Goal: Check status: Check status

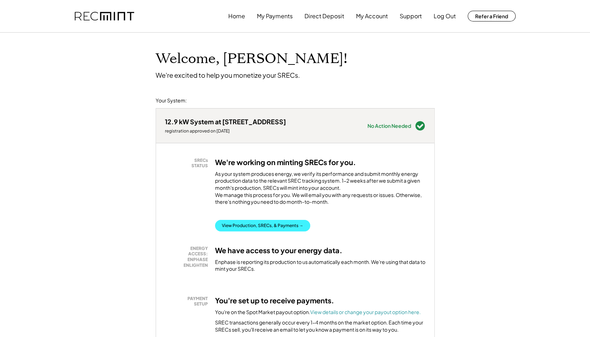
click at [281, 231] on button "View Production, SRECs, & Payments →" at bounding box center [262, 225] width 95 height 11
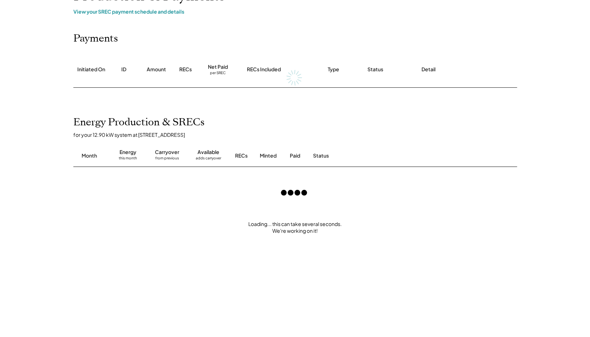
scroll to position [63, 0]
click at [58, 231] on div "Home My Payments Direct Deposit My Account Support Log Out Refer a Friend Produ…" at bounding box center [295, 221] width 590 height 569
click at [52, 219] on div "Home My Payments Direct Deposit My Account Support Log Out Refer a Friend Produ…" at bounding box center [295, 221] width 590 height 569
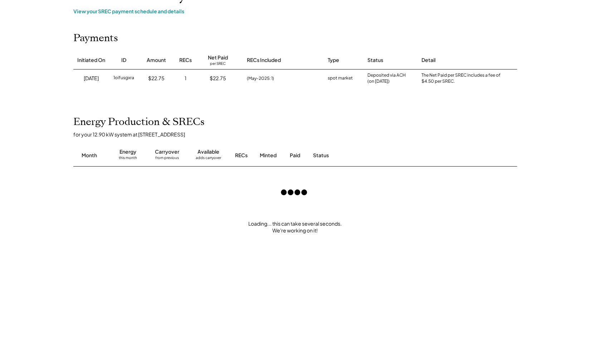
click at [52, 219] on div "Home My Payments Direct Deposit My Account Support Log Out Refer a Friend Produ…" at bounding box center [295, 221] width 590 height 569
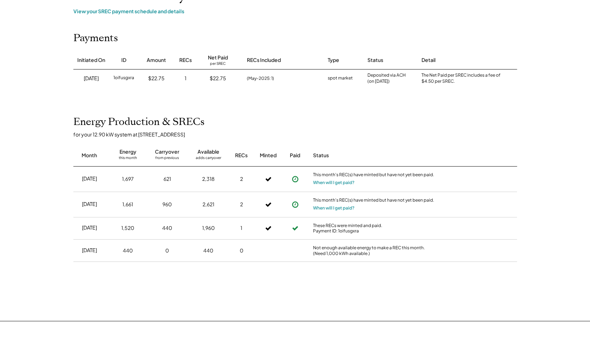
click at [52, 219] on div "Home My Payments Direct Deposit My Account Support Log Out Refer a Friend Produ…" at bounding box center [295, 187] width 590 height 501
click at [49, 215] on div "Home My Payments Direct Deposit My Account Support Log Out Refer a Friend Produ…" at bounding box center [295, 187] width 590 height 501
click at [297, 228] on icon at bounding box center [295, 228] width 6 height 10
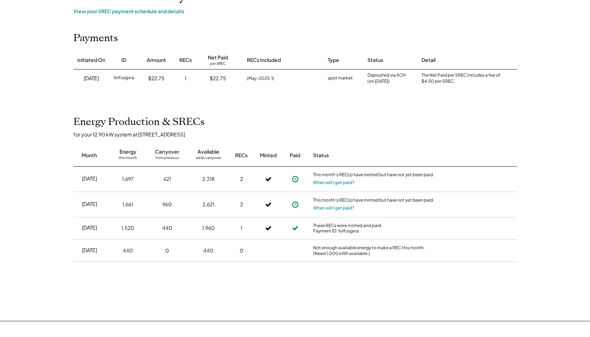
click at [330, 227] on div "These RECs were minted and paid. Payment ID: 1oifusgxra" at bounding box center [374, 227] width 122 height 11
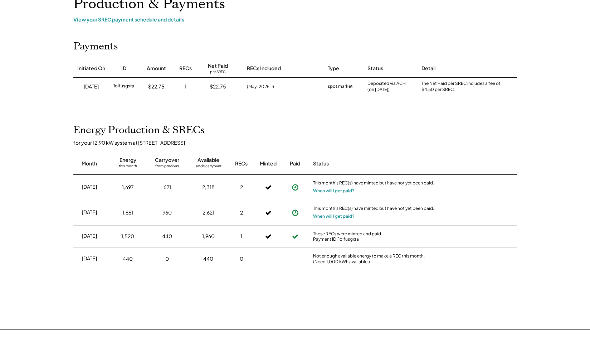
scroll to position [54, 0]
click at [33, 199] on div "Home My Payments Direct Deposit My Account Support Log Out Refer a Friend Produ…" at bounding box center [295, 196] width 590 height 501
click at [34, 186] on div "Home My Payments Direct Deposit My Account Support Log Out Refer a Friend Produ…" at bounding box center [295, 196] width 590 height 501
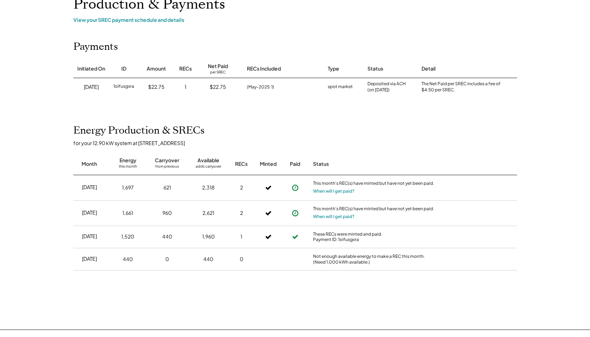
click at [35, 181] on div "Home My Payments Direct Deposit My Account Support Log Out Refer a Friend Produ…" at bounding box center [295, 196] width 590 height 501
click at [37, 179] on div "Home My Payments Direct Deposit My Account Support Log Out Refer a Friend Produ…" at bounding box center [295, 196] width 590 height 501
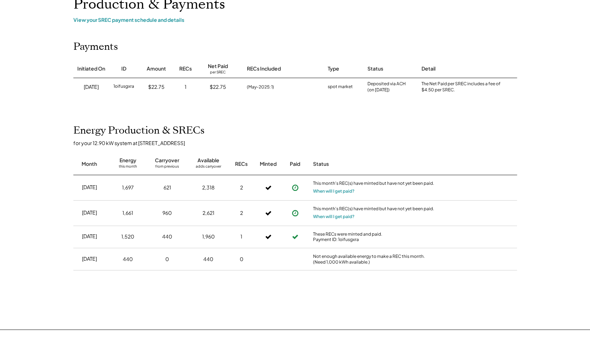
click at [47, 206] on div "Home My Payments Direct Deposit My Account Support Log Out Refer a Friend Produ…" at bounding box center [295, 196] width 590 height 501
